Goal: Task Accomplishment & Management: Complete application form

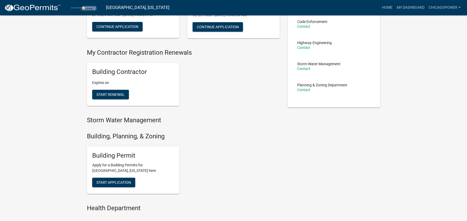
scroll to position [95, 0]
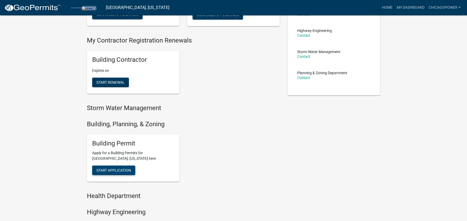
click at [103, 172] on span "Start Application" at bounding box center [113, 170] width 35 height 4
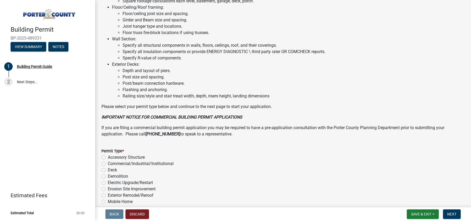
scroll to position [388, 0]
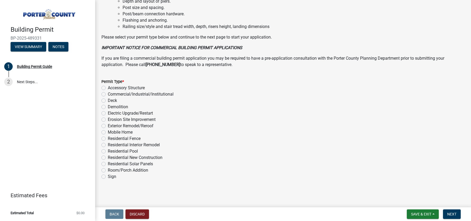
click at [108, 126] on label "Exterior Remodel/Reroof" at bounding box center [131, 126] width 46 height 6
click at [108, 126] on input "Exterior Remodel/Reroof" at bounding box center [109, 124] width 3 height 3
radio input "true"
click at [451, 214] on span "Next" at bounding box center [451, 214] width 9 height 4
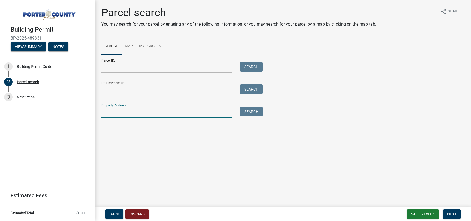
click at [123, 112] on input "Property Address:" at bounding box center [166, 112] width 131 height 11
click at [113, 112] on input "[STREET_ADDRESS]" at bounding box center [166, 112] width 131 height 11
type input "[STREET_ADDRESS]"
click at [258, 112] on button "Search" at bounding box center [251, 112] width 22 height 10
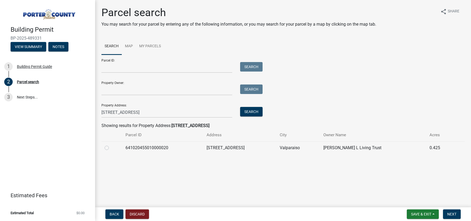
click at [111, 145] on label at bounding box center [111, 145] width 0 height 0
click at [111, 148] on input "radio" at bounding box center [112, 146] width 3 height 3
radio input "true"
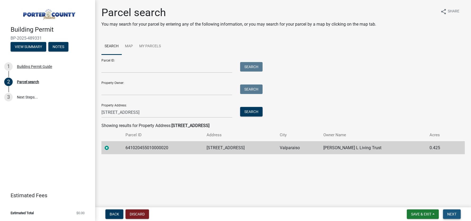
click at [454, 215] on span "Next" at bounding box center [451, 214] width 9 height 4
click at [453, 215] on span "Next" at bounding box center [451, 214] width 9 height 4
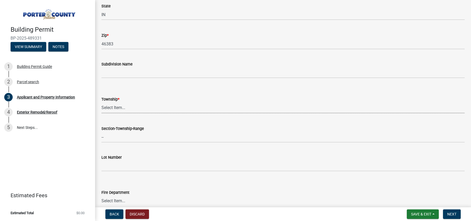
scroll to position [164, 0]
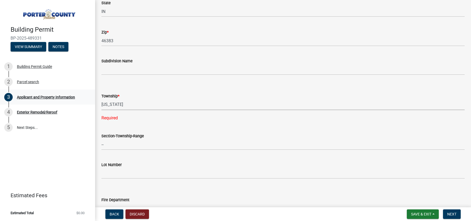
click option "[US_STATE]" at bounding box center [0, 0] width 0 height 0
select select "3d0e3105-d46a-462c-9cf4-b32453f427e3"
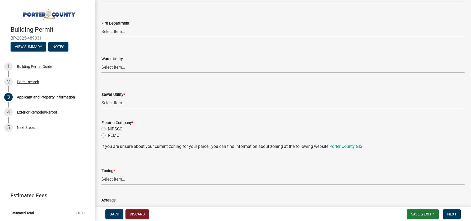
scroll to position [331, 0]
click option "Valpo City Utility" at bounding box center [0, 0] width 0 height 0
select select "c796f995-08fe-487b-a20e-70ab553361d3"
click at [101, 173] on select "Select Item... A1 A2 CH CM CN I1 I2 I3 IN MP OT P1 P2 PUD R1 R2 R3 R4 RL RR" at bounding box center [282, 178] width 363 height 11
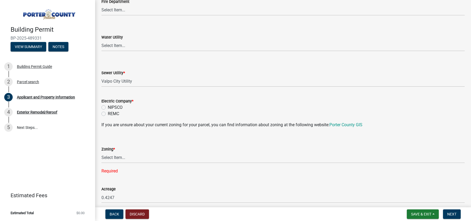
scroll to position [355, 0]
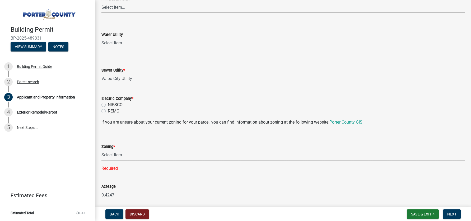
click at [101, 150] on select "Select Item... A1 A2 CH CM CN I1 I2 I3 IN MP OT P1 P2 PUD R1 R2 R3 R4 RL RR" at bounding box center [282, 155] width 363 height 11
click option "R1" at bounding box center [0, 0] width 0 height 0
select select "e2d1b1d7-ccc9-456b-9e96-e16306515997"
click at [108, 104] on label "NIPSCO" at bounding box center [115, 105] width 15 height 6
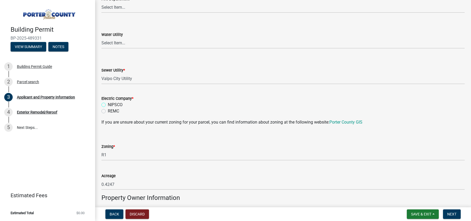
click at [108, 104] on input "NIPSCO" at bounding box center [109, 103] width 3 height 3
radio input "true"
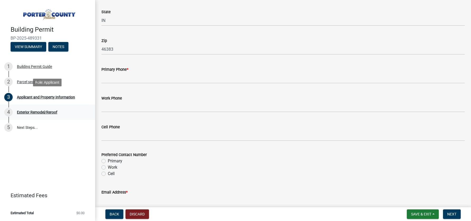
scroll to position [646, 0]
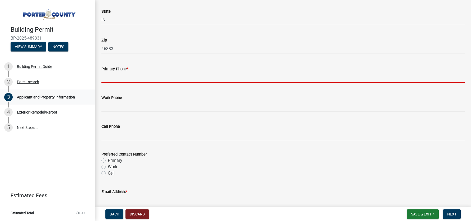
click at [117, 77] on input "Primary Phone *" at bounding box center [282, 77] width 363 height 11
paste input "[PHONE_NUMBER]"
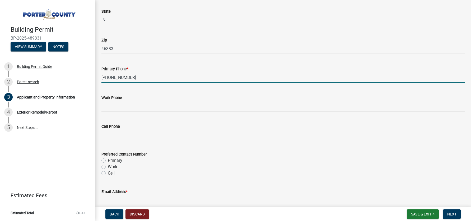
type input "[PHONE_NUMBER]"
click at [189, 163] on div "Primary" at bounding box center [282, 160] width 363 height 6
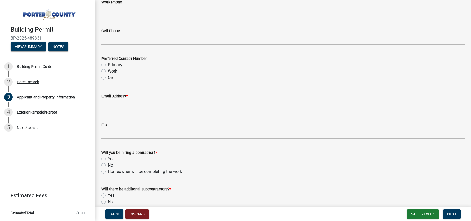
scroll to position [742, 0]
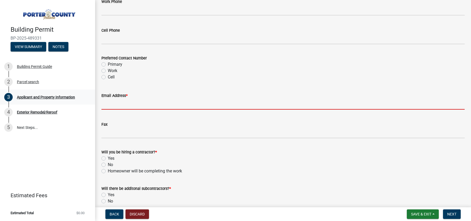
click at [113, 104] on input "Email Address *" at bounding box center [282, 104] width 363 height 11
paste input "[EMAIL_ADDRESS][DOMAIN_NAME]"
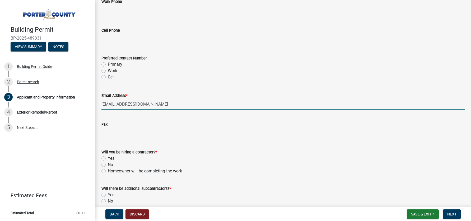
type input "[EMAIL_ADDRESS][DOMAIN_NAME]"
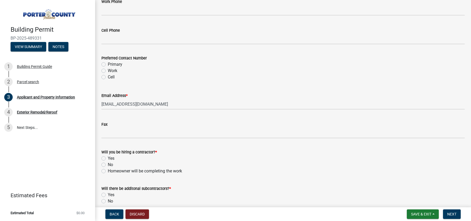
click at [349, 159] on div "Yes" at bounding box center [282, 158] width 363 height 6
click at [108, 157] on label "Yes" at bounding box center [111, 158] width 7 height 6
click at [108, 157] on input "Yes" at bounding box center [109, 156] width 3 height 3
radio input "true"
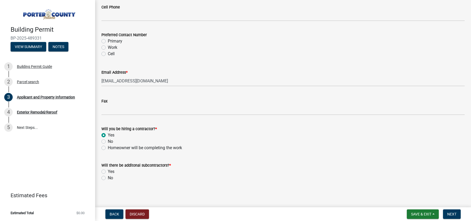
scroll to position [767, 0]
click at [108, 177] on label "No" at bounding box center [110, 177] width 5 height 6
click at [108, 177] on input "No" at bounding box center [109, 175] width 3 height 3
radio input "true"
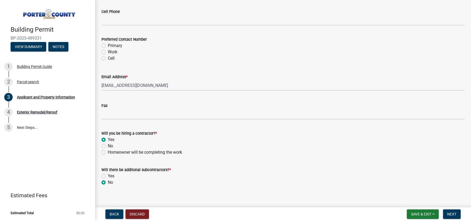
scroll to position [767, 0]
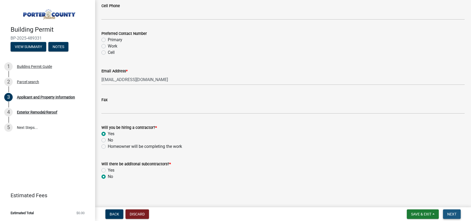
click at [452, 213] on span "Next" at bounding box center [451, 214] width 9 height 4
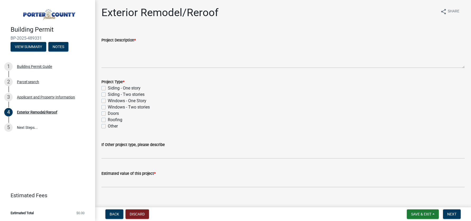
click at [108, 102] on label "Windows - One Story" at bounding box center [127, 101] width 39 height 6
click at [108, 101] on input "Windows - One Story" at bounding box center [109, 99] width 3 height 3
checkbox input "true"
checkbox input "false"
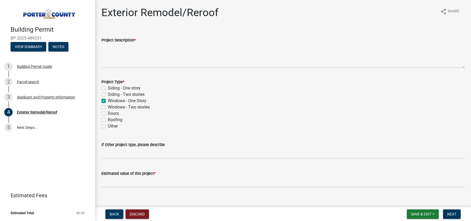
checkbox input "true"
checkbox input "false"
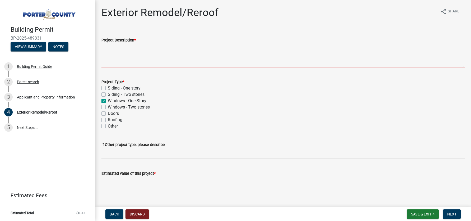
click at [150, 57] on textarea "Project Description *" at bounding box center [282, 55] width 363 height 25
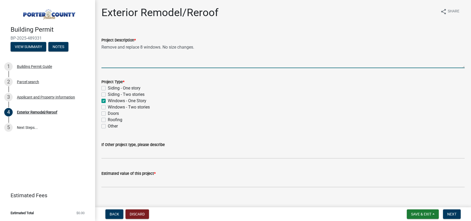
type textarea "Remove and replace 8 windows. No size changes."
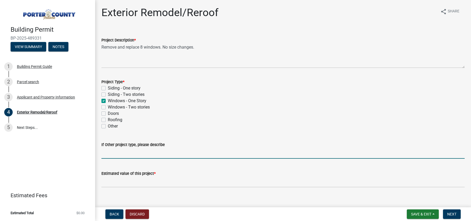
click at [112, 150] on input "If Other project type, please describe" at bounding box center [282, 153] width 363 height 11
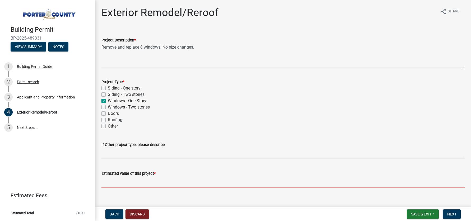
click at [119, 178] on input "text" at bounding box center [282, 182] width 363 height 11
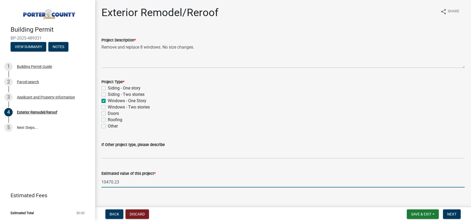
type input "10470.23"
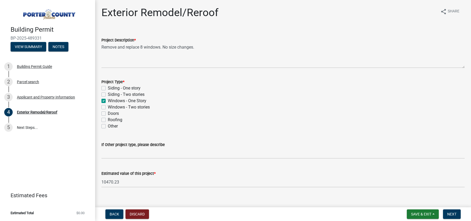
click at [178, 195] on div "Exterior Remodel/Reroof share Share Project Description * Remove and replace 8 …" at bounding box center [282, 101] width 371 height 191
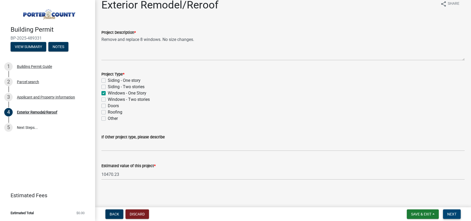
click at [452, 215] on span "Next" at bounding box center [451, 214] width 9 height 4
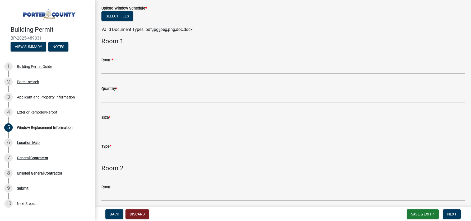
scroll to position [31, 0]
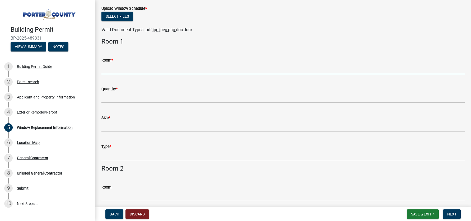
click at [133, 69] on input "Room *" at bounding box center [282, 68] width 363 height 11
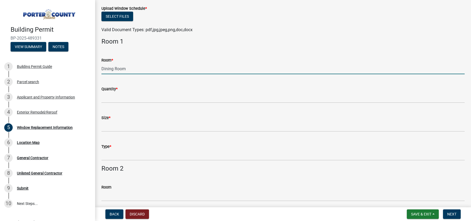
type input "Dining Room"
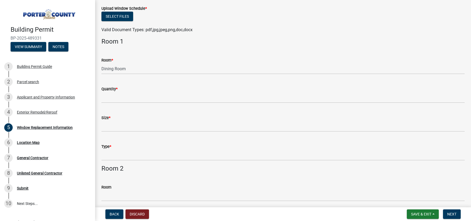
click at [123, 92] on div "Quantity *" at bounding box center [282, 89] width 363 height 6
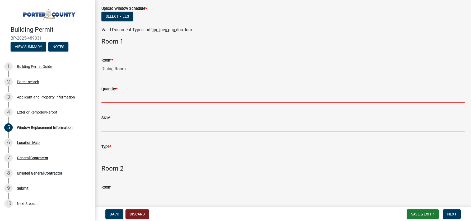
click at [123, 99] on input "Quantity *" at bounding box center [282, 97] width 363 height 11
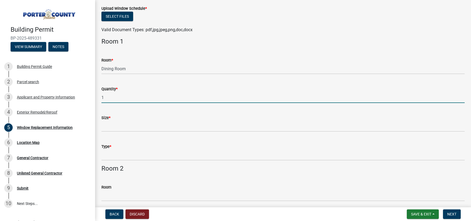
type input "1"
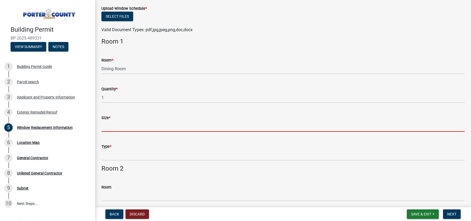
scroll to position [31, 0]
click at [112, 124] on input "Size *" at bounding box center [282, 126] width 363 height 11
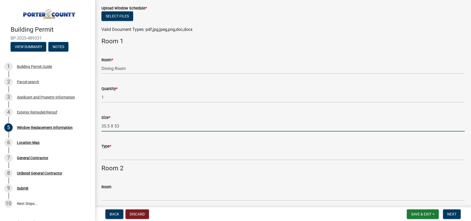
type input "35.5 X 53"
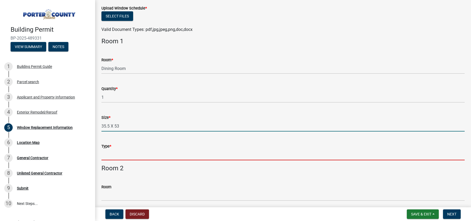
click at [131, 155] on input "Type *" at bounding box center [282, 154] width 363 height 11
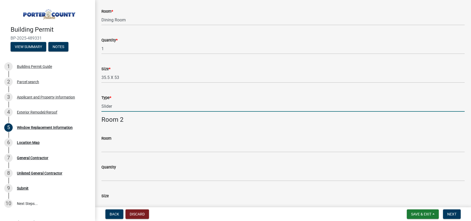
scroll to position [85, 0]
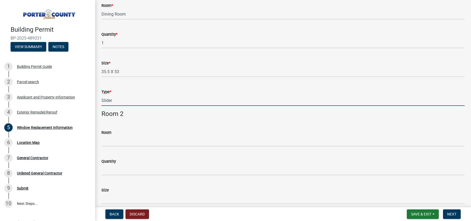
type input "Slider"
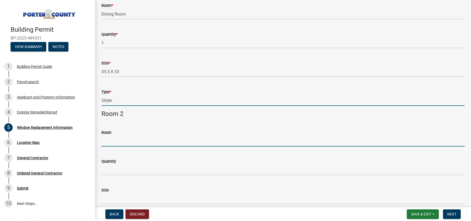
click at [119, 140] on input "Room" at bounding box center [282, 141] width 363 height 11
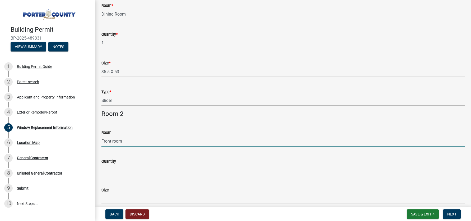
type input "Front room"
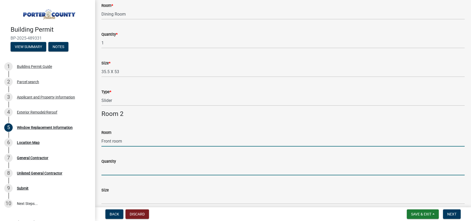
click at [124, 171] on input "Quantity" at bounding box center [282, 169] width 363 height 11
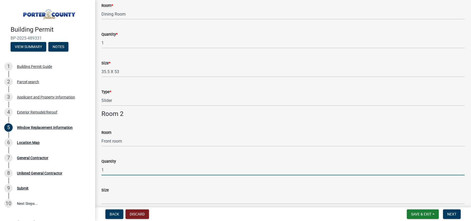
type input "1"
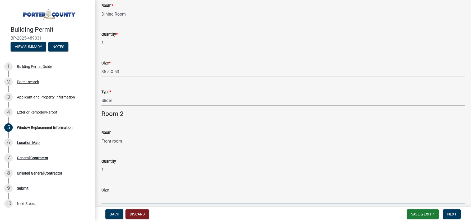
click at [127, 196] on input "Size" at bounding box center [282, 198] width 363 height 11
click at [187, 198] on input "106.75 X 53" at bounding box center [282, 198] width 363 height 11
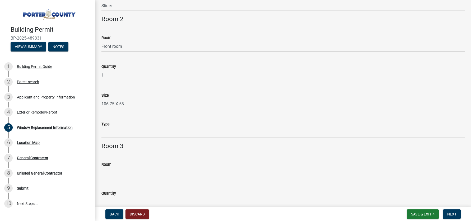
scroll to position [190, 0]
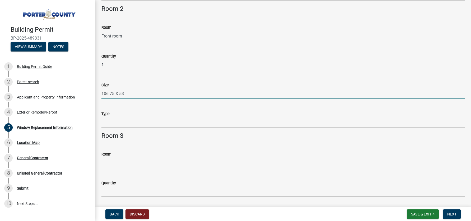
type input "106.75 X 53"
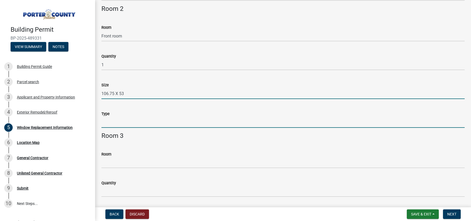
click at [117, 125] on input "Type" at bounding box center [282, 122] width 363 height 11
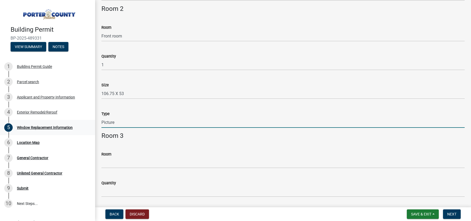
type input "Picture"
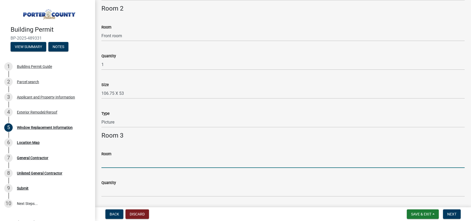
click at [117, 166] on input "Room" at bounding box center [282, 162] width 363 height 11
type input "Spare Bedroom"
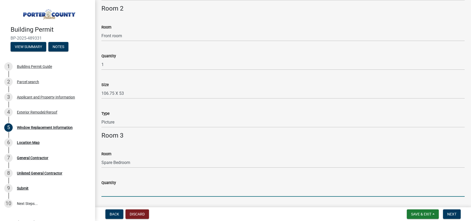
click at [113, 193] on input "Quantity" at bounding box center [282, 191] width 363 height 11
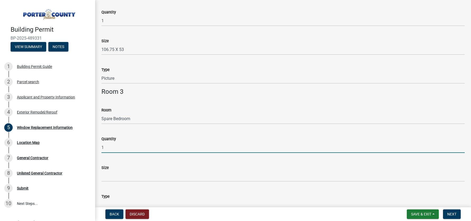
scroll to position [242, 0]
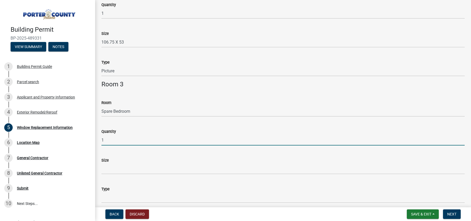
type input "1"
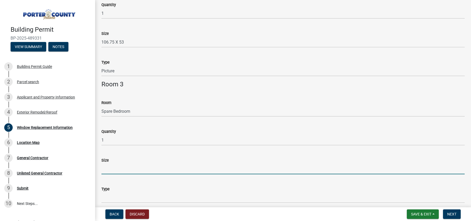
click at [128, 166] on input "Size" at bounding box center [282, 168] width 363 height 11
type input "35.5 X 53"
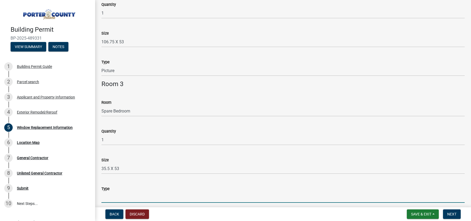
click at [111, 192] on input "Type" at bounding box center [282, 197] width 363 height 11
type input "Slider"
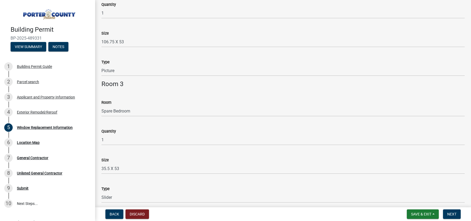
click at [210, 190] on div "Type" at bounding box center [282, 189] width 363 height 6
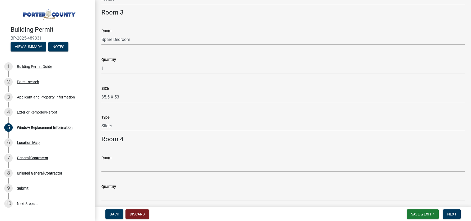
scroll to position [314, 0]
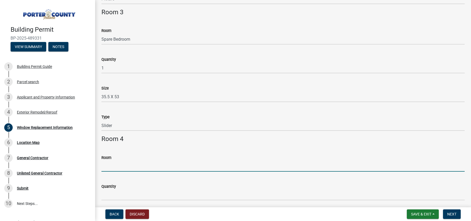
click at [131, 164] on input "Room" at bounding box center [282, 166] width 363 height 11
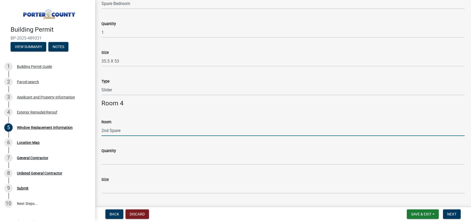
scroll to position [350, 0]
type input "2nd Spare"
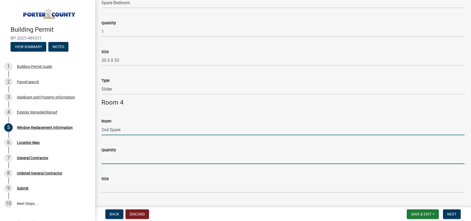
click at [135, 163] on input "Quantity" at bounding box center [282, 158] width 363 height 11
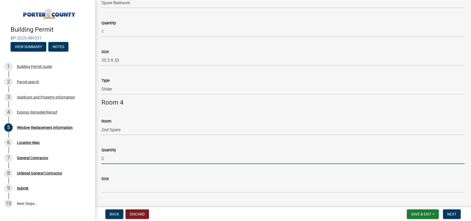
type input "2"
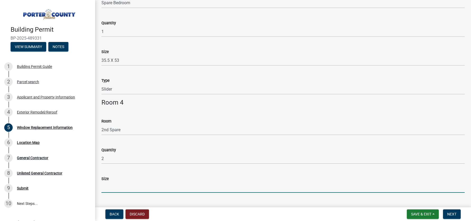
click at [123, 186] on input "Size" at bounding box center [282, 187] width 363 height 11
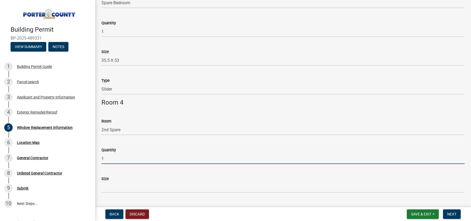
type input "1"
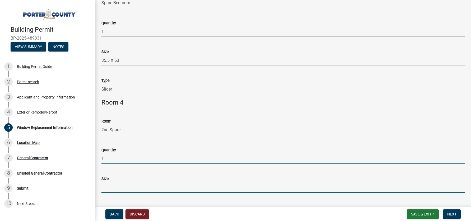
click at [130, 190] on input "Size" at bounding box center [282, 187] width 363 height 11
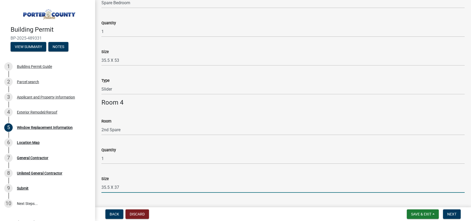
type input "35.5 X 37"
click at [171, 200] on div "Type" at bounding box center [282, 209] width 363 height 25
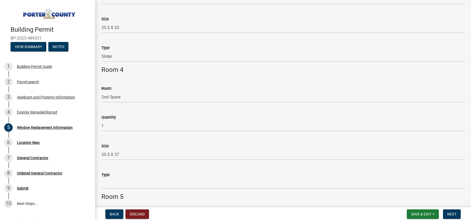
scroll to position [385, 0]
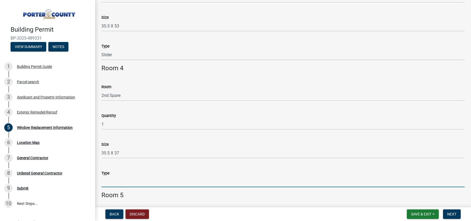
click at [116, 181] on input "Type" at bounding box center [282, 181] width 363 height 11
type input "Slider"
click at [141, 197] on h4 "Room 5" at bounding box center [282, 195] width 363 height 8
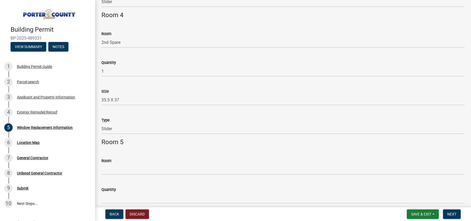
scroll to position [441, 0]
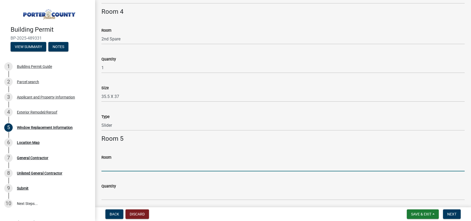
click at [120, 167] on input "Room" at bounding box center [282, 166] width 363 height 11
type input "2nd Spare"
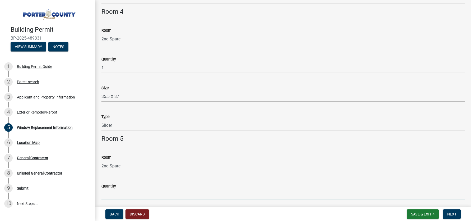
click at [115, 195] on input "Quantity" at bounding box center [282, 194] width 363 height 11
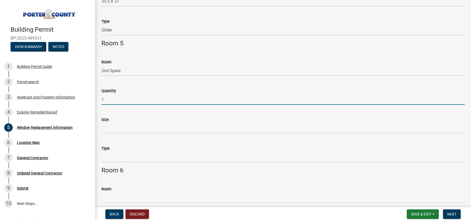
scroll to position [543, 0]
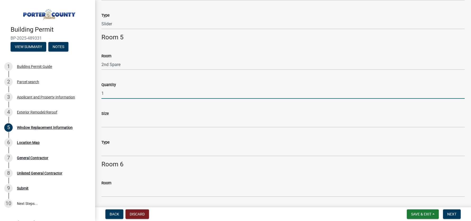
type input "1"
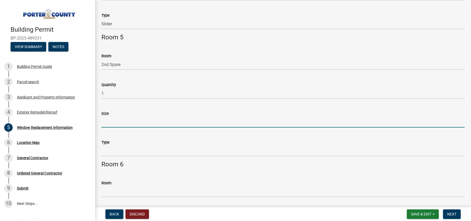
click at [109, 122] on input "Size" at bounding box center [282, 122] width 363 height 11
type input "35.5 X 53"
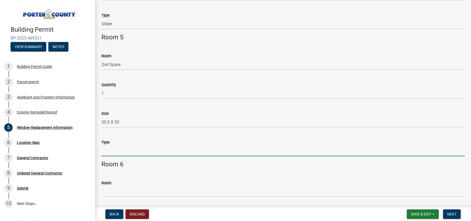
click at [112, 152] on input "Type" at bounding box center [282, 150] width 363 height 11
type input "Slider"
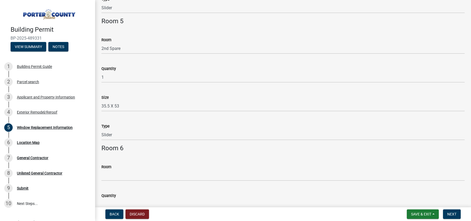
scroll to position [559, 0]
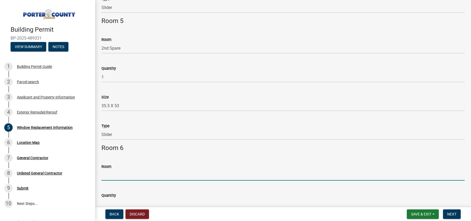
click at [116, 173] on input "Room" at bounding box center [282, 175] width 363 height 11
click at [117, 175] on input "Room" at bounding box center [282, 175] width 363 height 11
type input "Master"
click at [131, 192] on div "Quantity" at bounding box center [282, 195] width 363 height 6
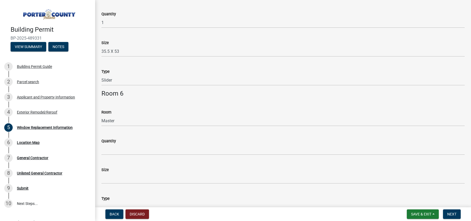
scroll to position [614, 0]
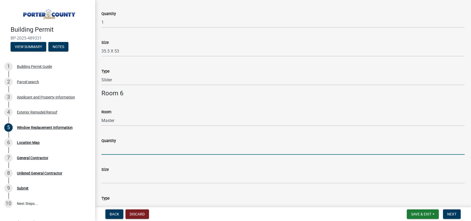
click at [110, 149] on input "Quantity" at bounding box center [282, 149] width 363 height 11
type input "2"
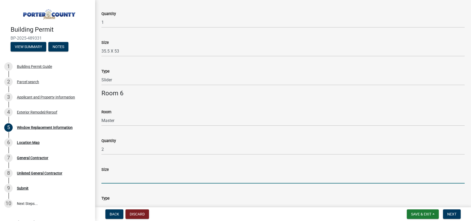
click at [121, 180] on input "Size" at bounding box center [282, 178] width 363 height 11
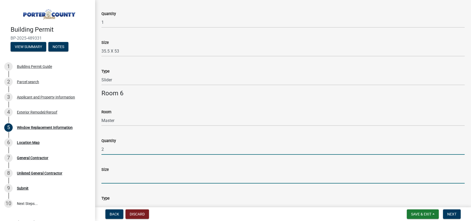
click at [123, 151] on input "2" at bounding box center [282, 149] width 363 height 11
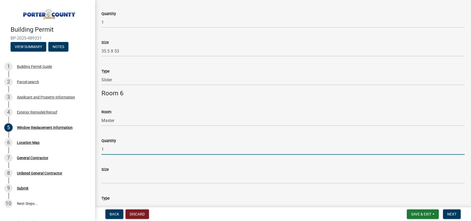
type input "1"
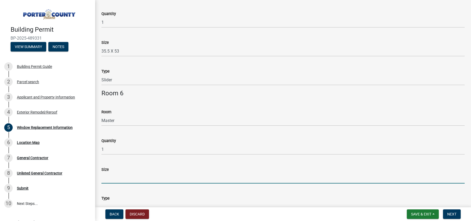
click at [114, 177] on input "Size" at bounding box center [282, 178] width 363 height 11
type input "35.5 X 37"
click at [175, 199] on div "Type" at bounding box center [282, 198] width 363 height 6
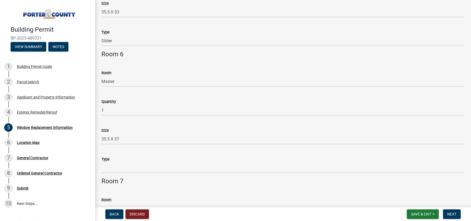
scroll to position [662, 0]
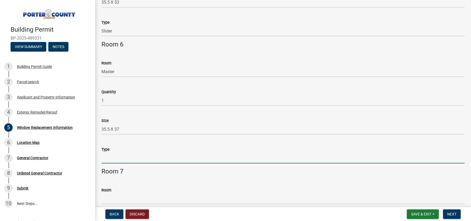
click at [109, 158] on input "Type" at bounding box center [282, 158] width 363 height 11
type input "Slider"
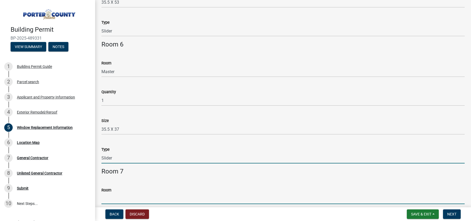
click at [128, 199] on input "Room" at bounding box center [282, 198] width 363 height 11
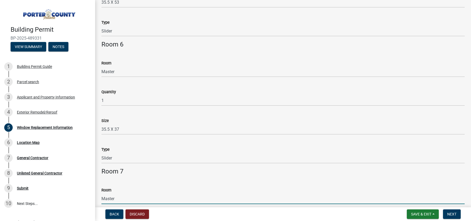
type input "Master"
click at [164, 175] on h4 "Room 7" at bounding box center [282, 172] width 363 height 8
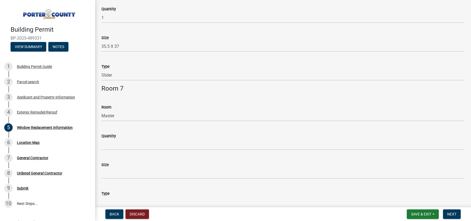
scroll to position [750, 0]
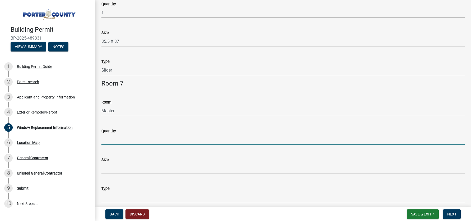
click at [126, 139] on input "Quantity" at bounding box center [282, 139] width 363 height 11
type input "1"
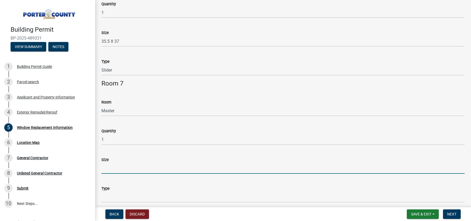
drag, startPoint x: 110, startPoint y: 172, endPoint x: 363, endPoint y: 156, distance: 254.2
click at [110, 171] on input "Size" at bounding box center [282, 168] width 363 height 11
type input "355.5 X 53"
click at [134, 183] on div "Type" at bounding box center [282, 190] width 363 height 25
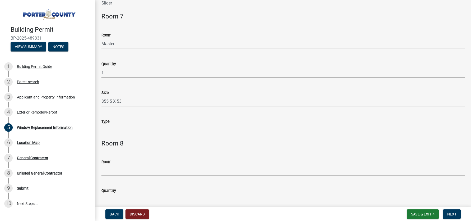
scroll to position [819, 0]
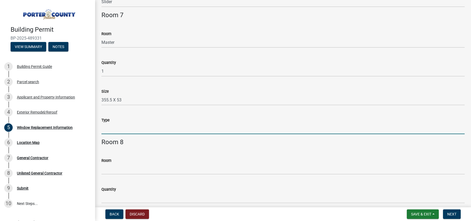
click at [123, 129] on input "Type" at bounding box center [282, 128] width 363 height 11
type input "Slider"
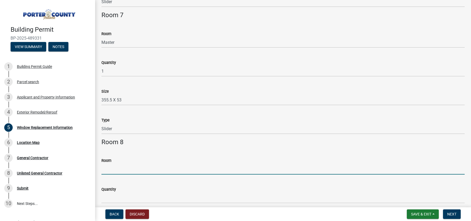
click at [180, 166] on input "Room" at bounding box center [282, 169] width 363 height 11
type input "Garage"
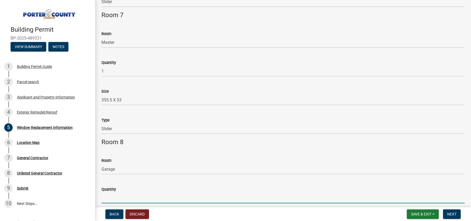
click at [117, 194] on input "Quantity" at bounding box center [282, 197] width 363 height 11
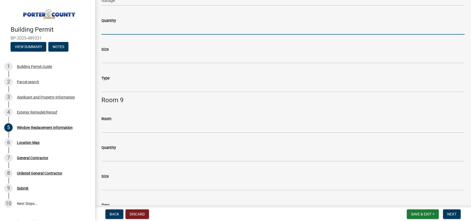
scroll to position [966, 0]
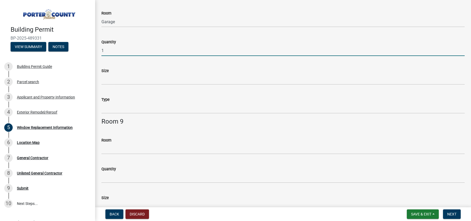
type input "1"
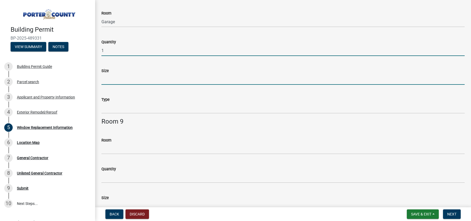
click at [115, 81] on input "Size" at bounding box center [282, 79] width 363 height 11
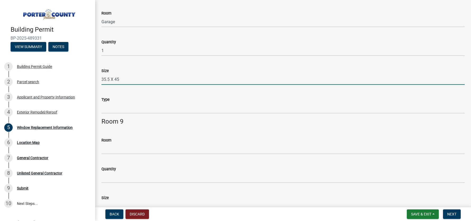
type input "35.5 X 45"
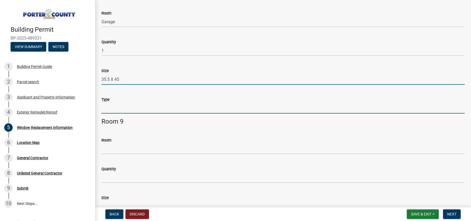
click at [125, 108] on input "Type" at bounding box center [282, 108] width 363 height 11
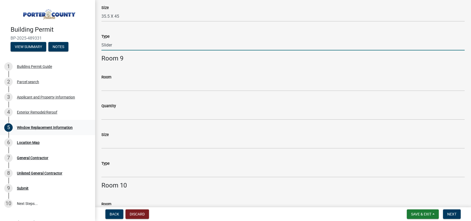
scroll to position [1032, 0]
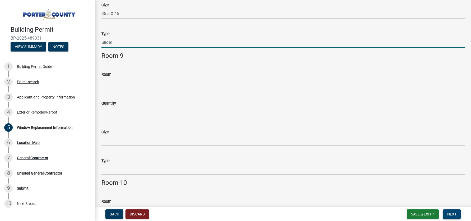
type input "Slider"
drag, startPoint x: 454, startPoint y: 215, endPoint x: 408, endPoint y: 195, distance: 50.3
click at [454, 215] on span "Next" at bounding box center [451, 214] width 9 height 4
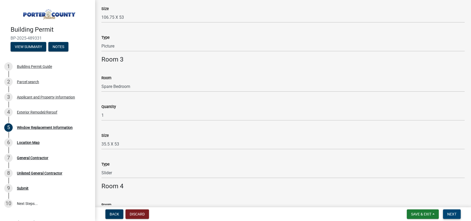
scroll to position [0, 0]
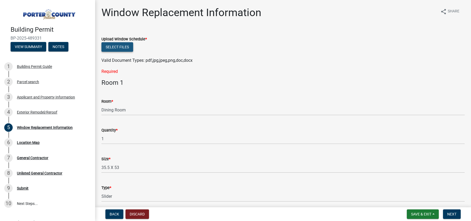
click at [121, 48] on button "Select files" at bounding box center [117, 47] width 32 height 10
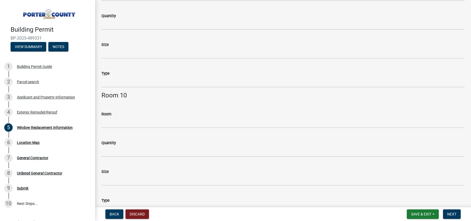
scroll to position [1215, 0]
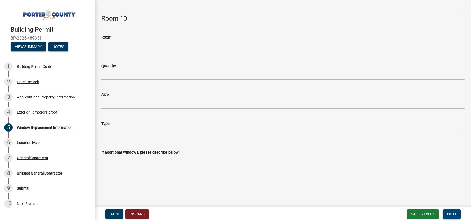
click at [458, 214] on button "Next" at bounding box center [452, 214] width 18 height 10
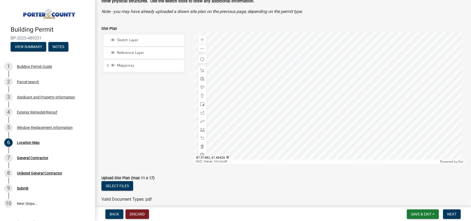
scroll to position [61, 0]
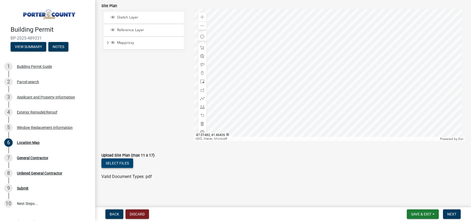
click at [121, 163] on button "Select files" at bounding box center [117, 163] width 32 height 10
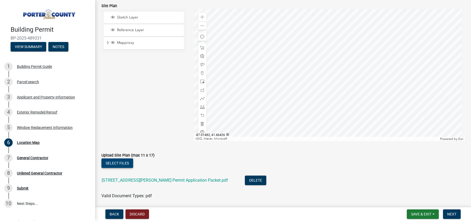
scroll to position [80, 0]
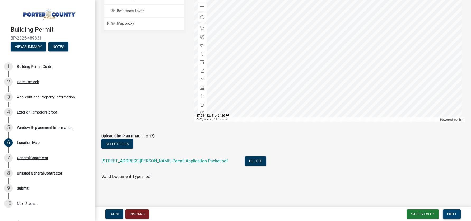
click at [452, 215] on span "Next" at bounding box center [451, 214] width 9 height 4
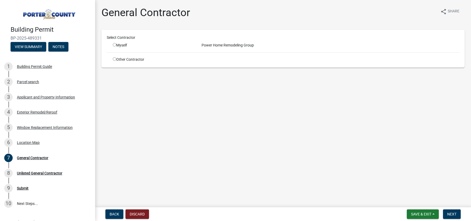
click at [115, 45] on input "radio" at bounding box center [114, 44] width 3 height 3
radio input "true"
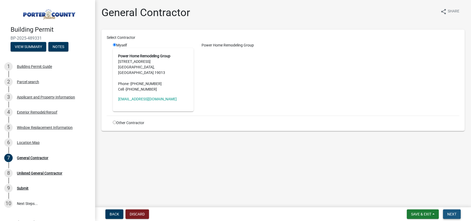
click at [448, 216] on span "Next" at bounding box center [451, 214] width 9 height 4
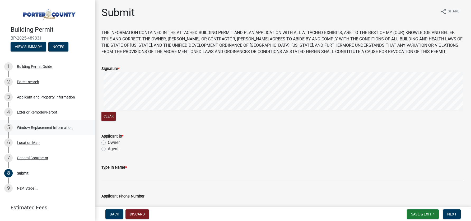
click at [111, 111] on signature-pad at bounding box center [282, 92] width 363 height 40
click at [201, 114] on div "Clear" at bounding box center [282, 97] width 363 height 50
click at [108, 149] on label "Agent" at bounding box center [113, 149] width 11 height 6
click at [108, 149] on input "Agent" at bounding box center [109, 147] width 3 height 3
radio input "true"
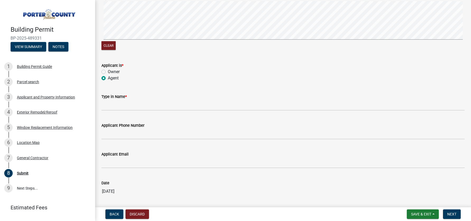
scroll to position [81, 0]
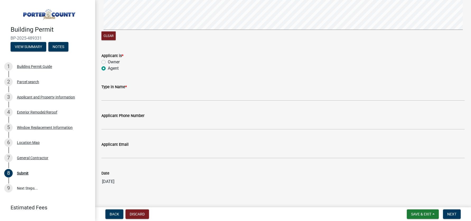
click at [127, 101] on wm-data-entity-input "Type in Name *" at bounding box center [282, 90] width 363 height 29
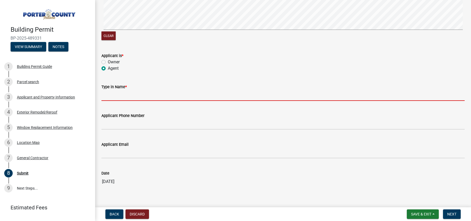
click at [128, 95] on input "Type in Name *" at bounding box center [282, 95] width 363 height 11
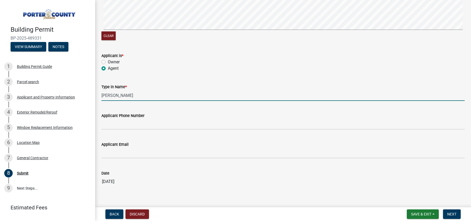
type input "[PERSON_NAME]"
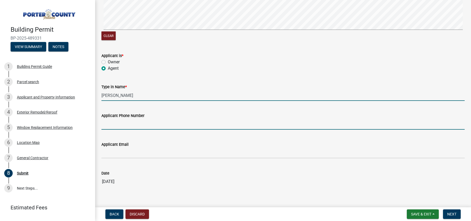
click at [165, 124] on input "Applicant Phone Number" at bounding box center [282, 124] width 363 height 11
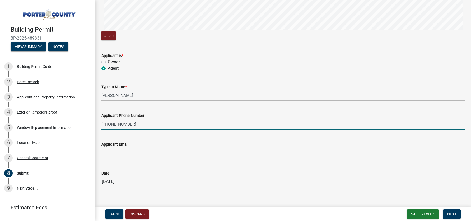
type input "[PHONE_NUMBER]"
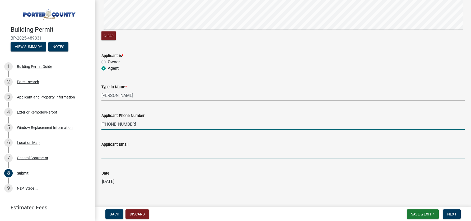
click at [135, 153] on input "Applicant Email" at bounding box center [282, 153] width 363 height 11
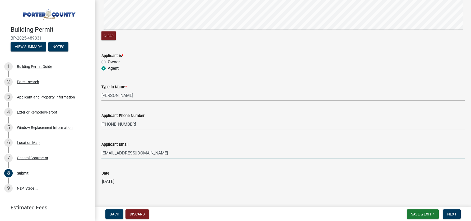
type input "[EMAIL_ADDRESS][DOMAIN_NAME]"
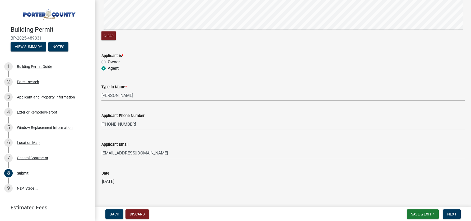
click at [223, 182] on input "[DATE]" at bounding box center [282, 181] width 363 height 11
click at [142, 197] on div "Submit share Share THE INFORMATION CONTAINED IN THE ATTACHED BUILDING PERMIT AN…" at bounding box center [282, 63] width 371 height 274
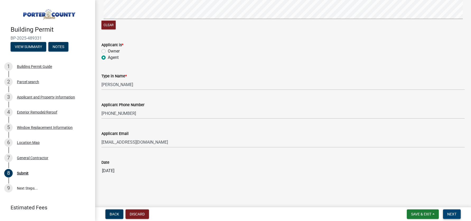
click at [447, 214] on span "Next" at bounding box center [451, 214] width 9 height 4
